Goal: Ask a question

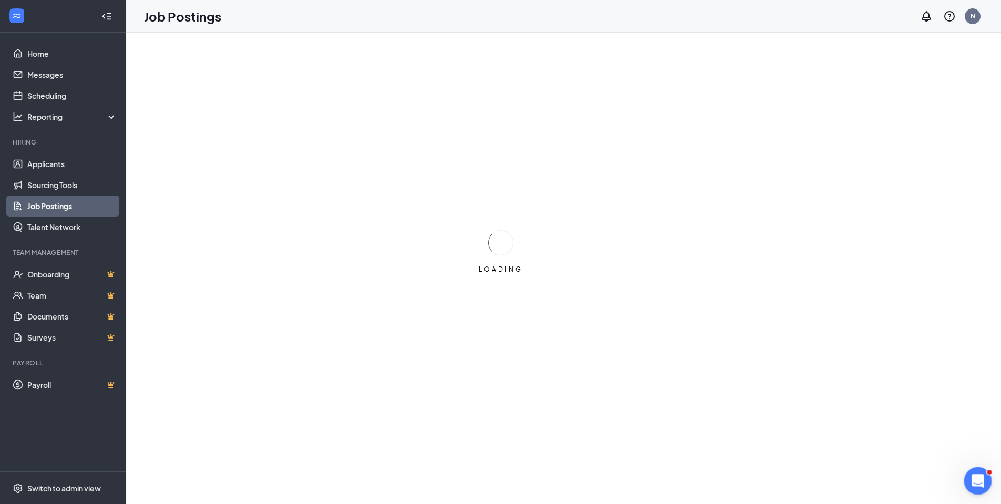
click at [974, 479] on icon "Open Intercom Messenger" at bounding box center [976, 479] width 17 height 17
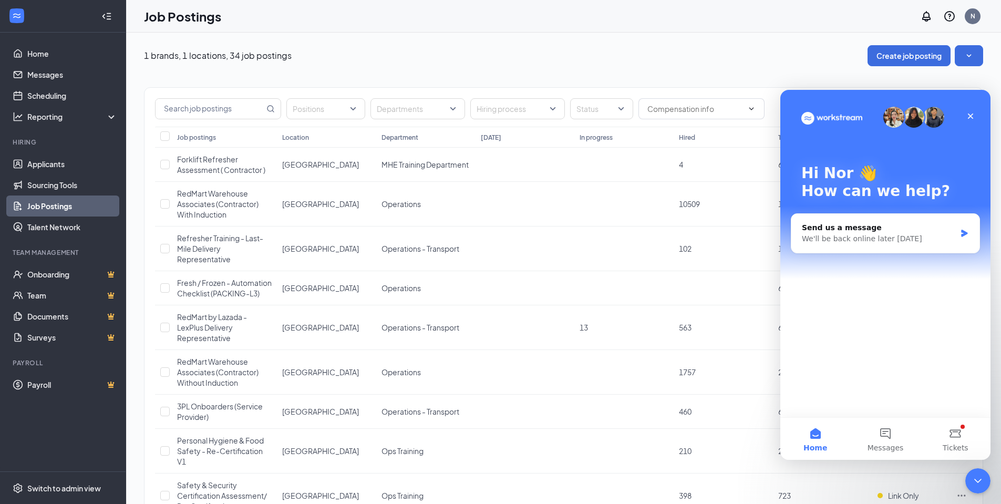
click at [894, 117] on img "Intercom messenger" at bounding box center [893, 117] width 21 height 21
click at [957, 445] on span "Tickets" at bounding box center [955, 447] width 26 height 7
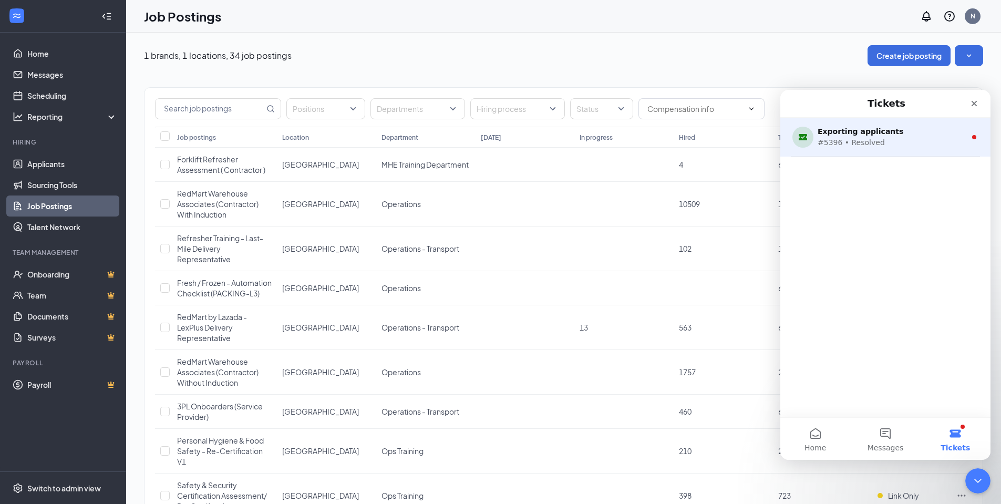
click at [845, 147] on div "#5396 • Resolved" at bounding box center [882, 142] width 131 height 11
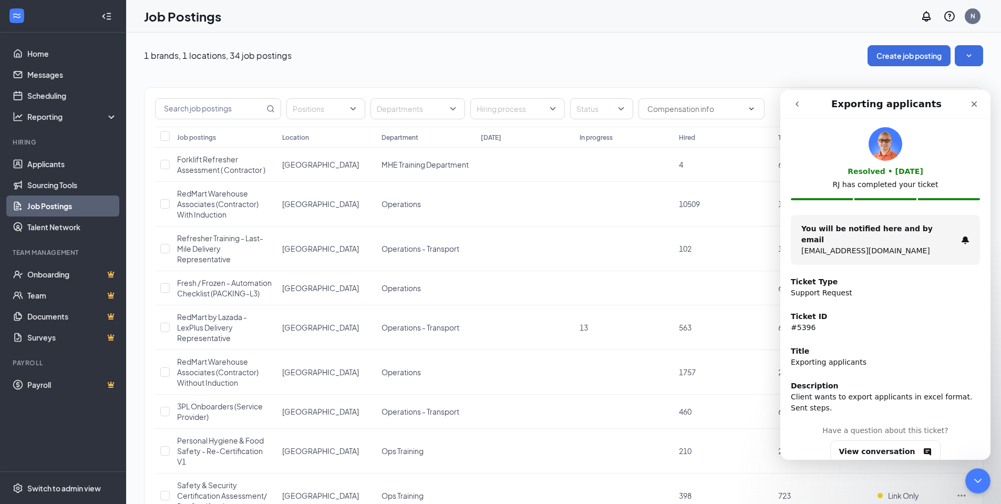
scroll to position [8, 0]
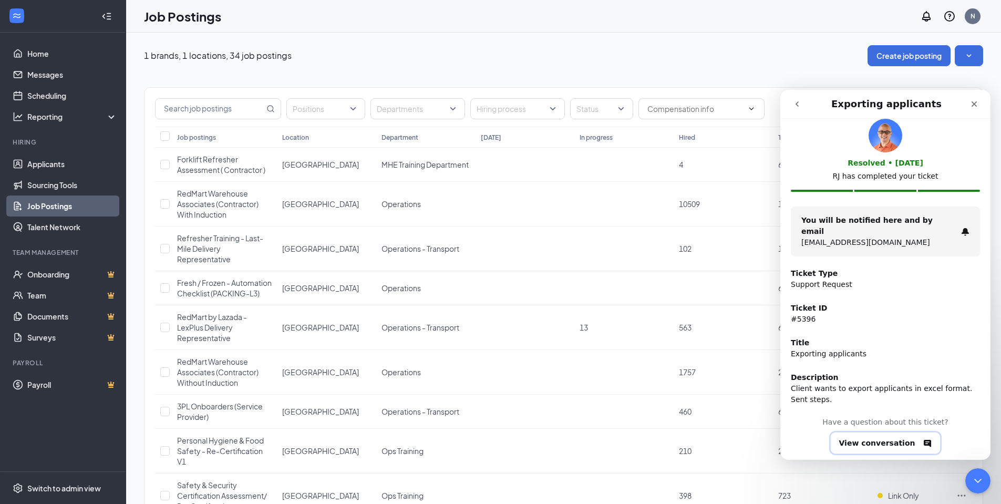
click at [874, 434] on button "View conversation" at bounding box center [885, 443] width 111 height 22
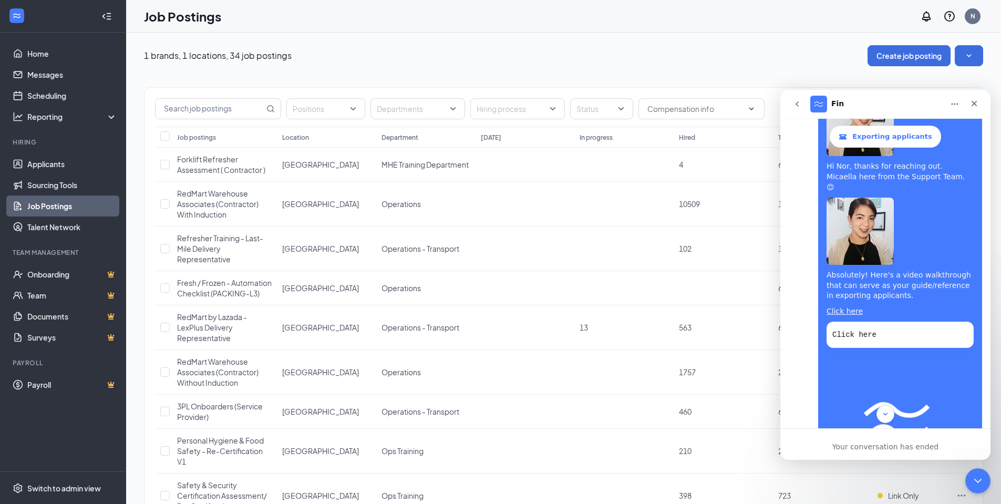
scroll to position [847, 0]
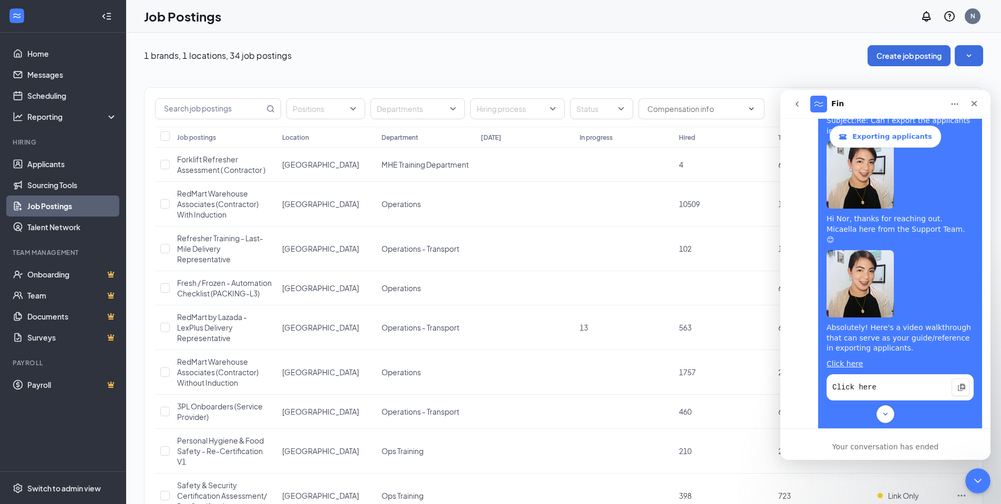
click at [938, 380] on code "Click here" at bounding box center [900, 388] width 136 height 16
click at [951, 378] on div "Nor says…" at bounding box center [960, 387] width 18 height 18
click at [845, 380] on code "Click here" at bounding box center [900, 388] width 136 height 16
click at [841, 359] on link "Click here" at bounding box center [844, 363] width 36 height 8
click at [979, 102] on div "Close" at bounding box center [973, 103] width 19 height 19
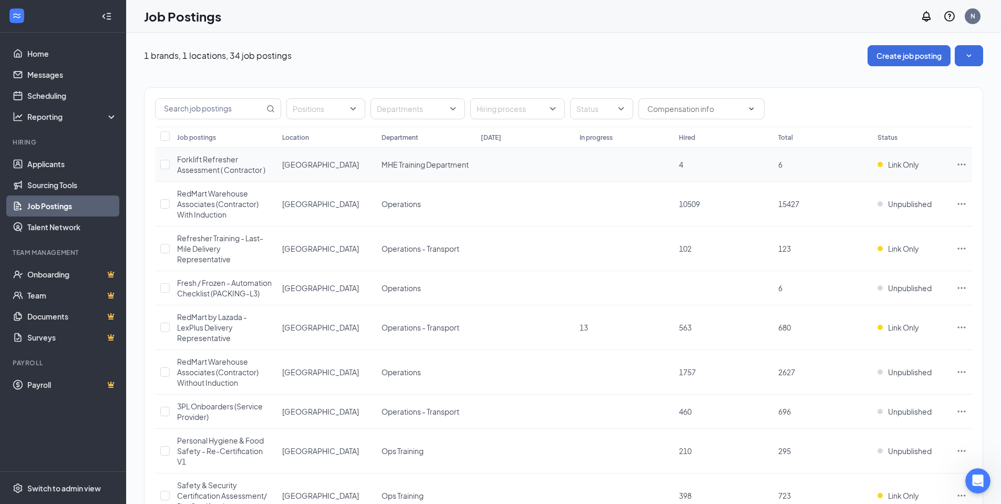
scroll to position [1530, 0]
click at [971, 473] on div "Open Intercom Messenger" at bounding box center [976, 479] width 35 height 35
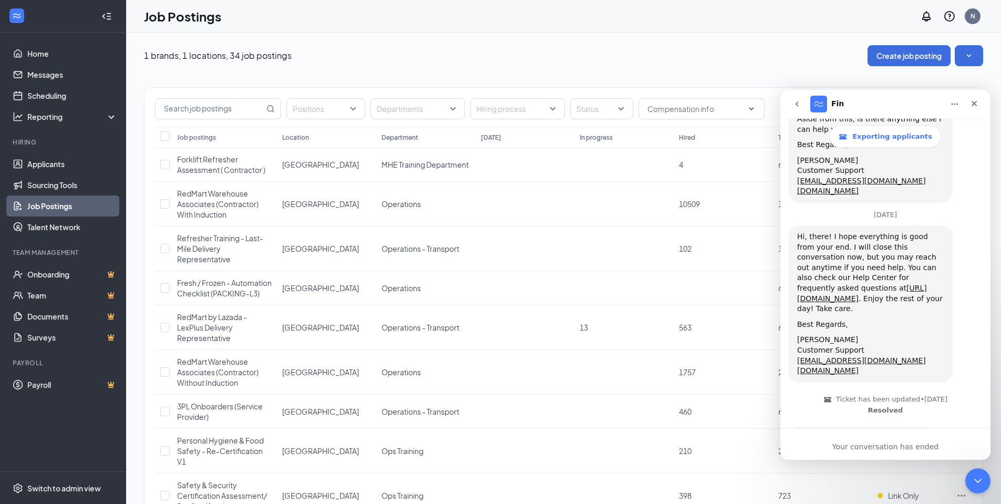
click at [795, 106] on icon "go back" at bounding box center [797, 104] width 8 height 8
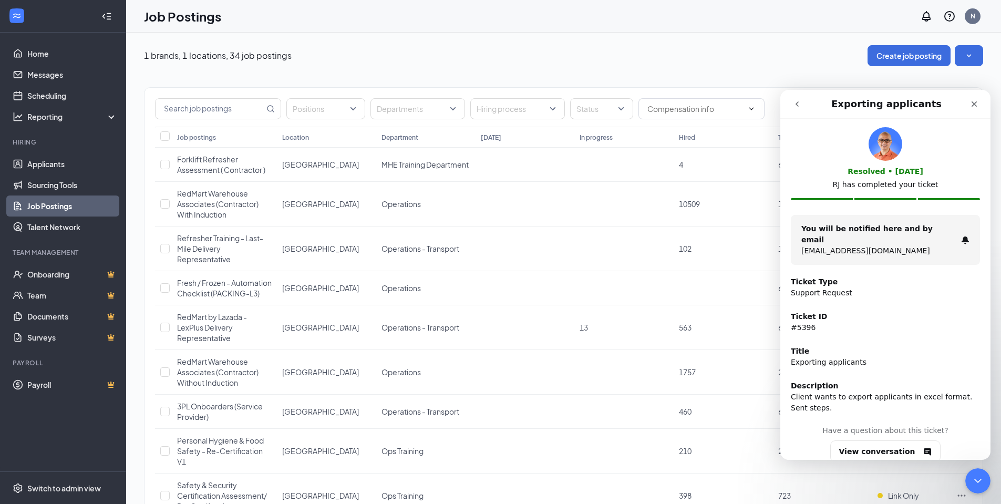
scroll to position [0, 0]
click at [798, 112] on button "go back" at bounding box center [797, 104] width 20 height 20
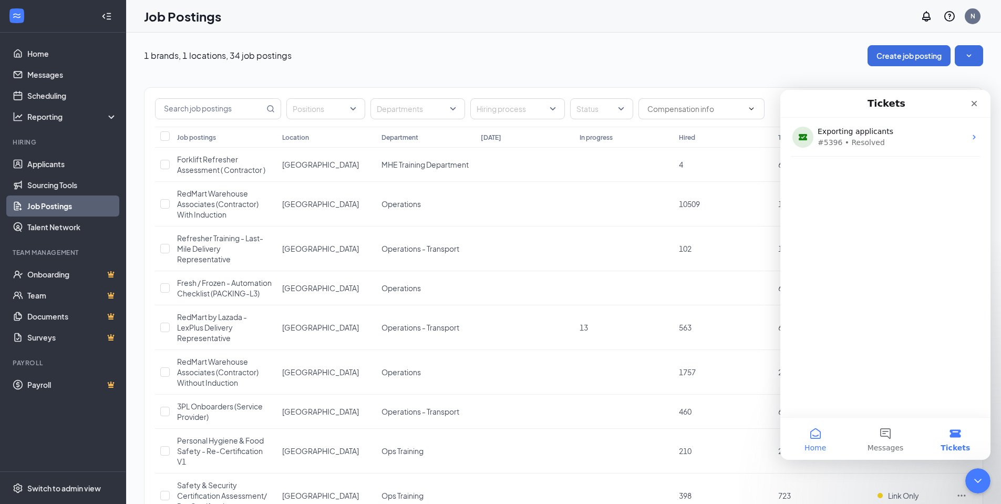
click at [815, 440] on button "Home" at bounding box center [815, 439] width 70 height 42
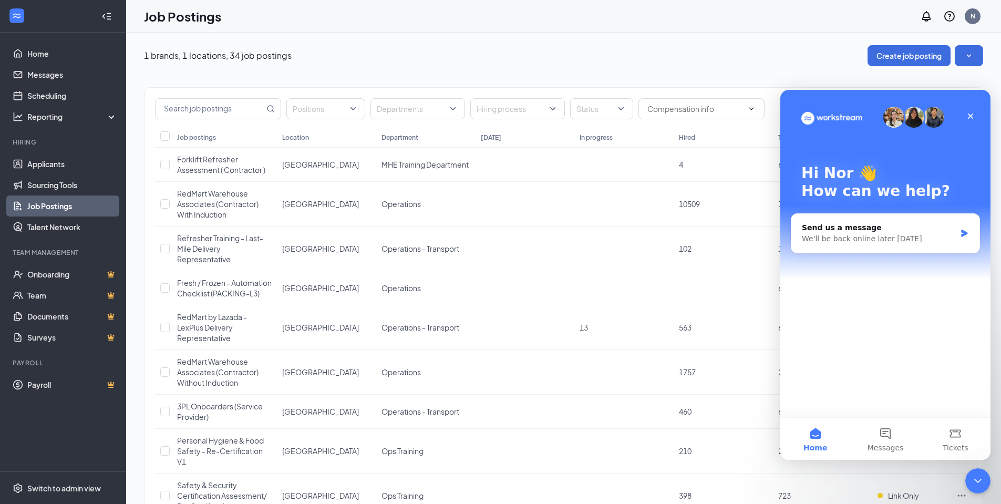
click at [940, 117] on img "Intercom messenger" at bounding box center [933, 117] width 21 height 21
click at [889, 436] on button "Messages" at bounding box center [885, 439] width 70 height 42
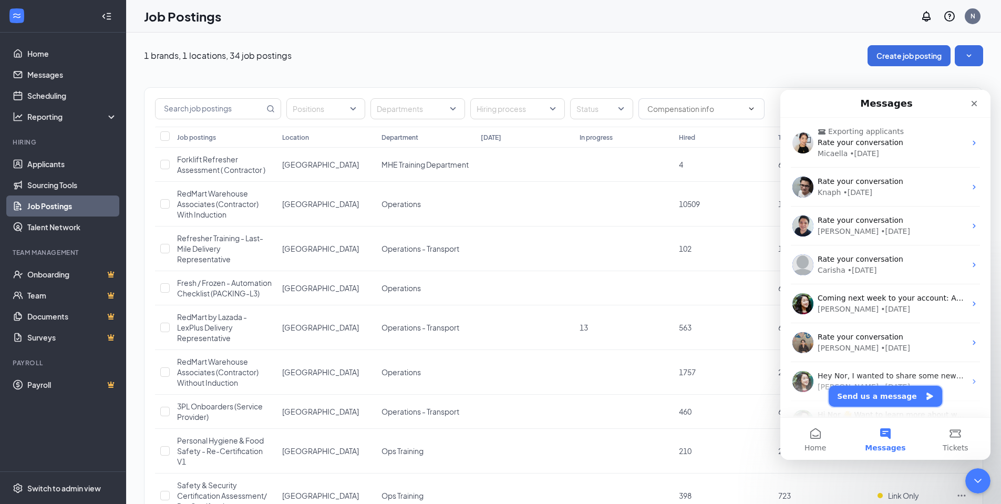
click at [880, 400] on button "Send us a message" at bounding box center [884, 396] width 113 height 21
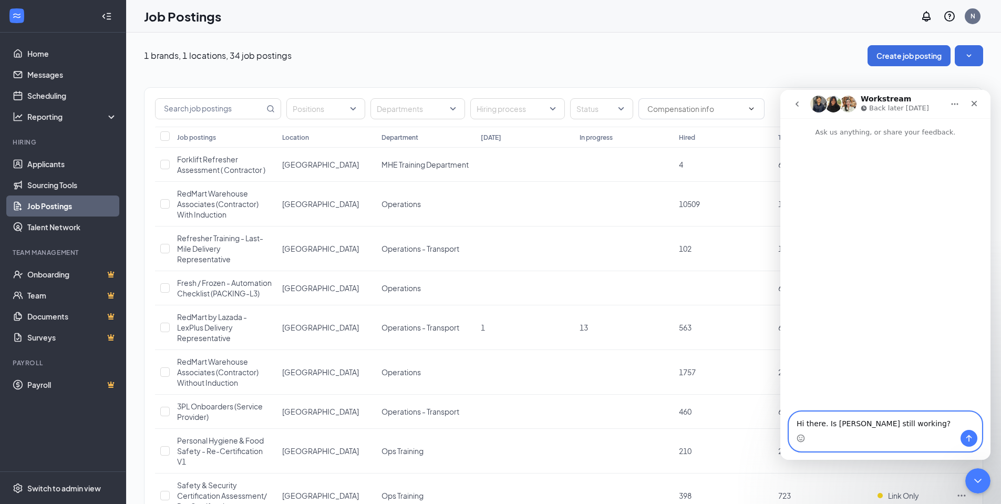
type textarea "Hi there. Is [PERSON_NAME] still working?"
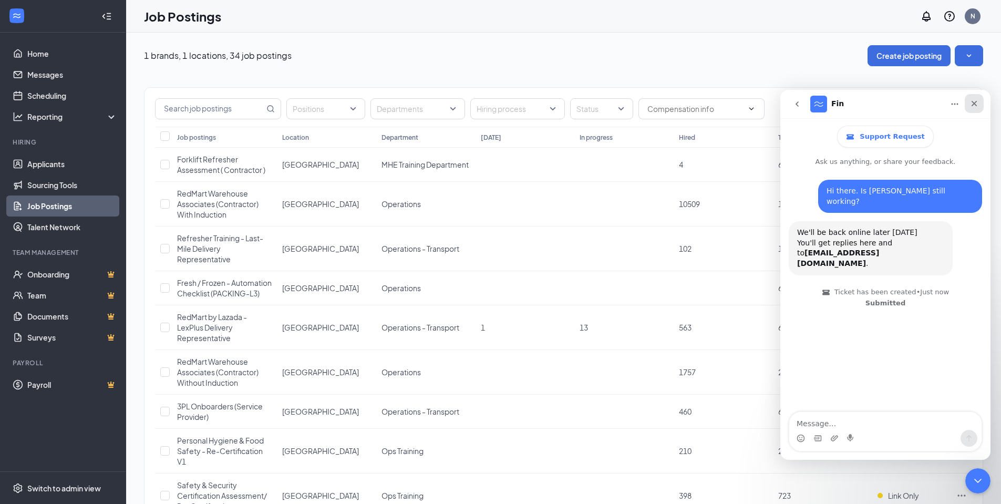
click at [979, 107] on div "Close" at bounding box center [973, 103] width 19 height 19
